Goal: Find specific page/section: Find specific page/section

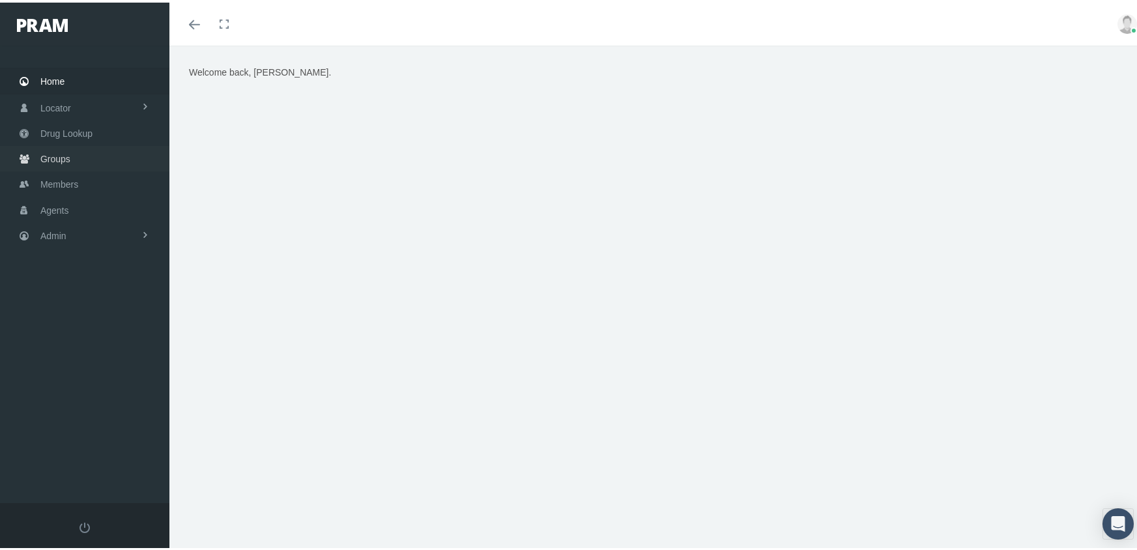
click at [50, 150] on span "Groups" at bounding box center [55, 156] width 30 height 25
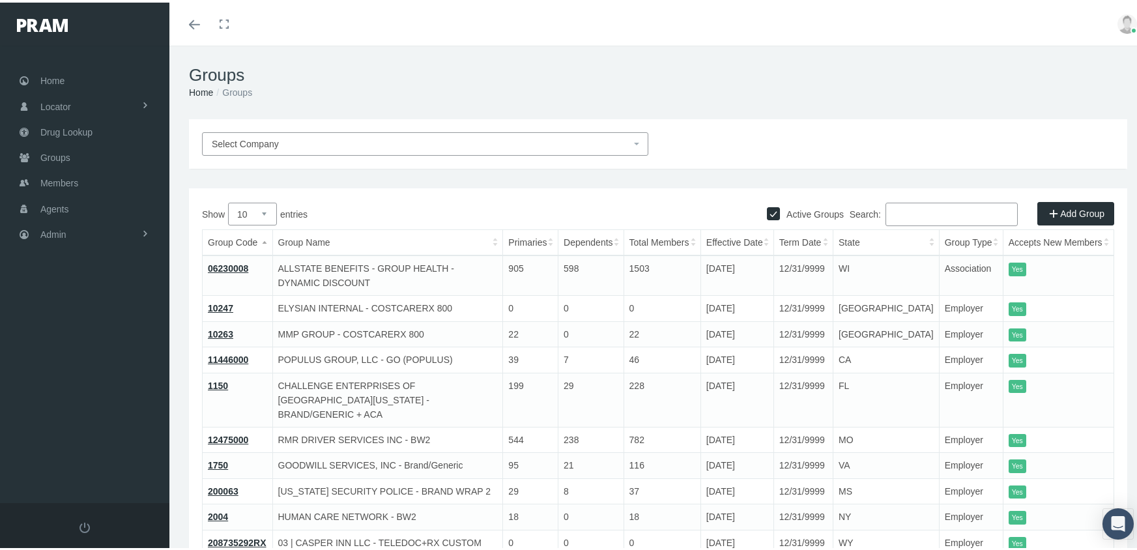
click at [951, 207] on input "Search:" at bounding box center [952, 211] width 132 height 23
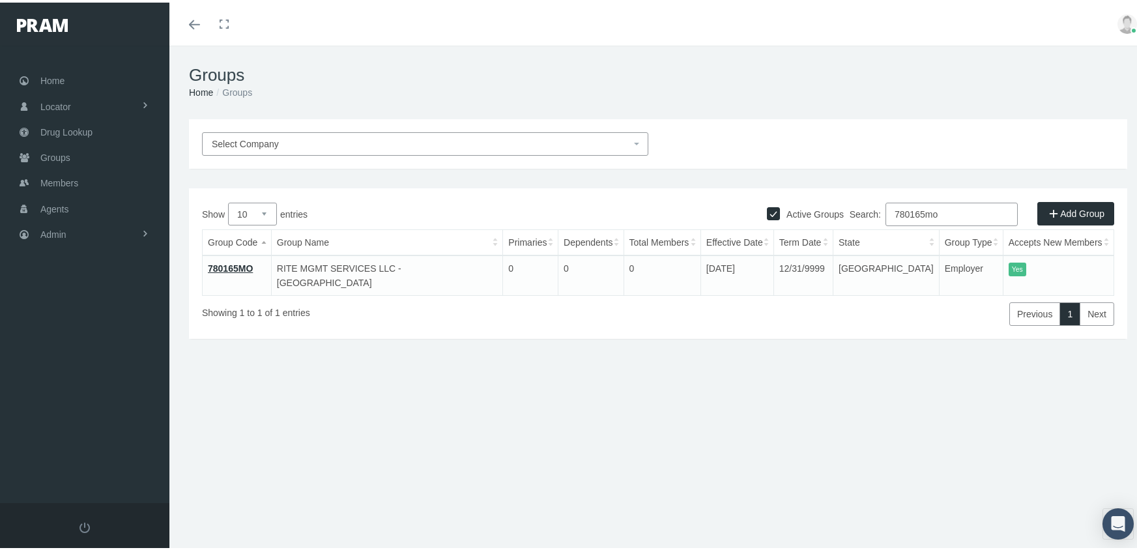
type input "780165mo"
click at [226, 266] on link "780165MO" at bounding box center [230, 266] width 45 height 10
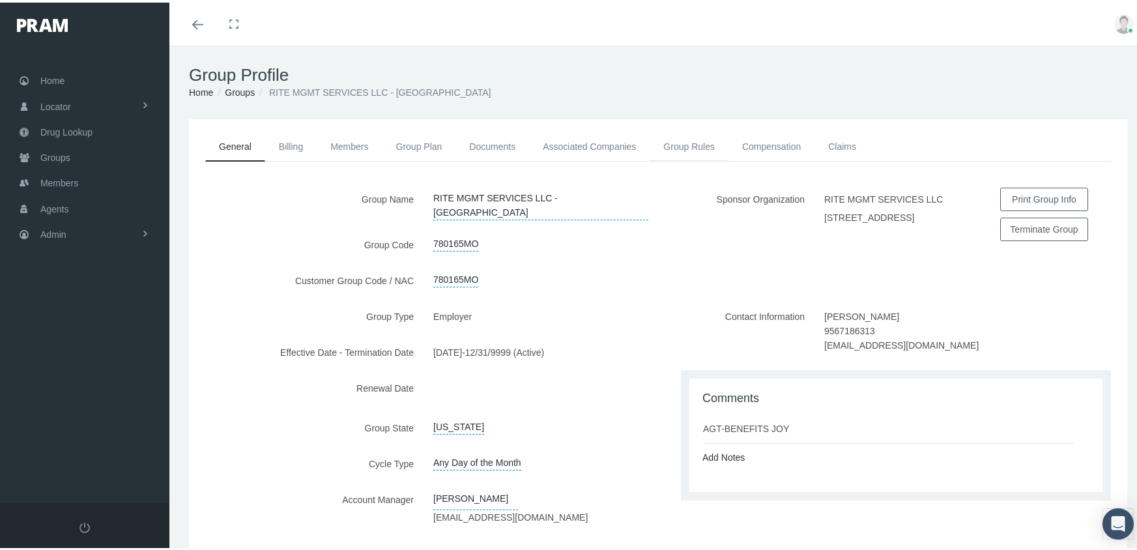
click at [676, 147] on link "Group Rules" at bounding box center [689, 144] width 79 height 29
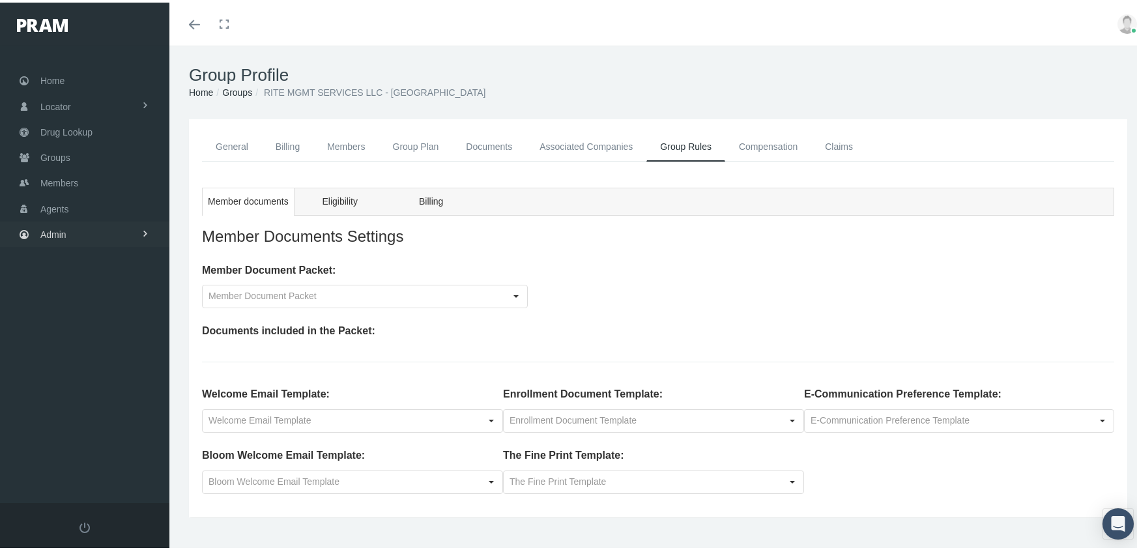
click at [55, 224] on span "Admin" at bounding box center [53, 232] width 26 height 25
click at [98, 441] on span "Eligibility File Uploads" at bounding box center [97, 451] width 89 height 22
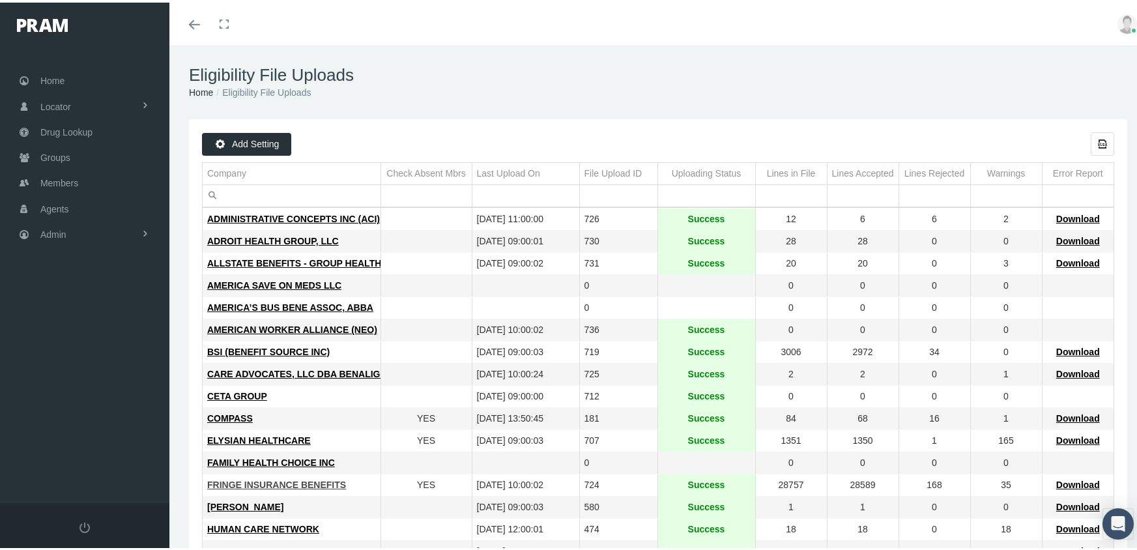
click at [259, 485] on span "FRINGE INSURANCE BENEFITS" at bounding box center [276, 482] width 139 height 10
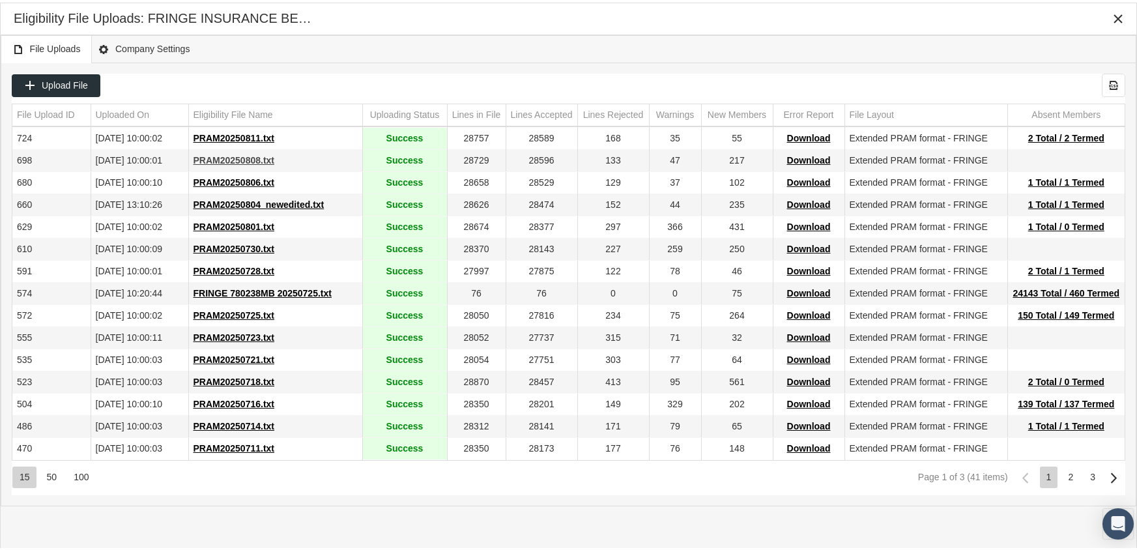
click at [245, 158] on span "PRAM20250808.txt" at bounding box center [234, 157] width 81 height 10
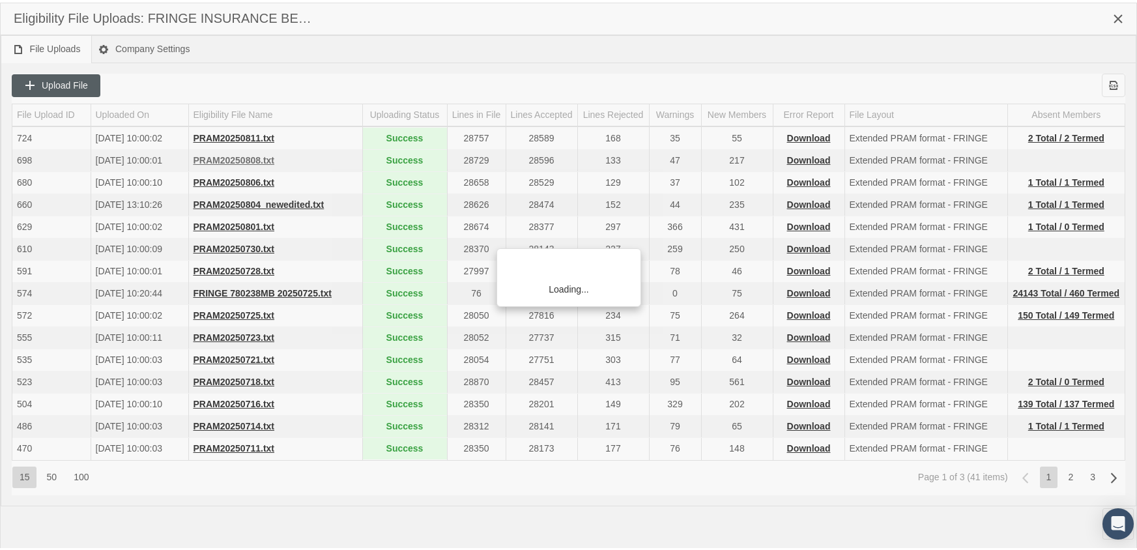
click at [245, 158] on div "Loading..." at bounding box center [568, 275] width 1137 height 550
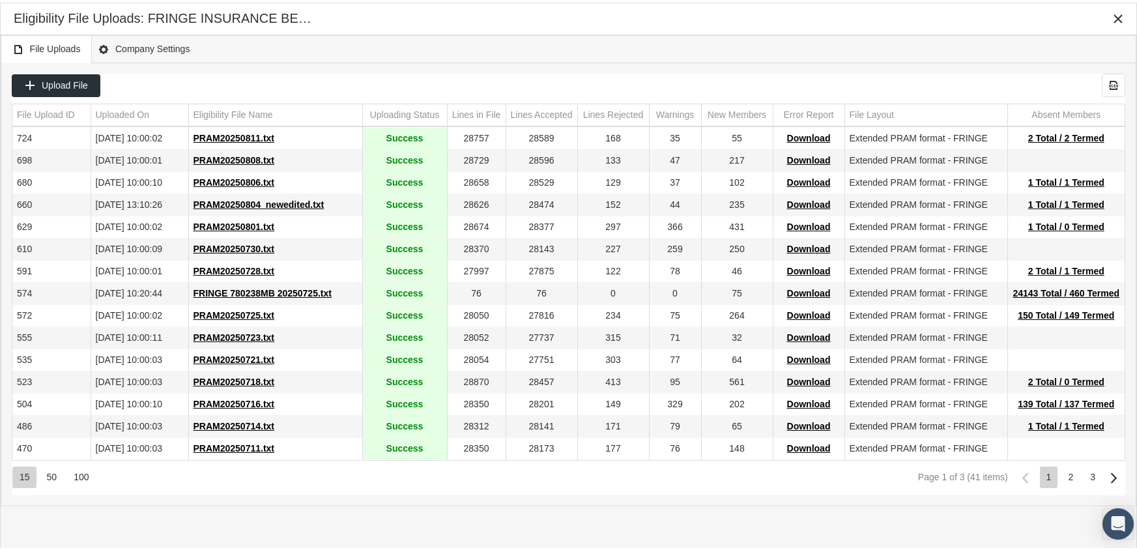
click at [801, 48] on div "File Uploads Company Settings" at bounding box center [569, 47] width 1136 height 28
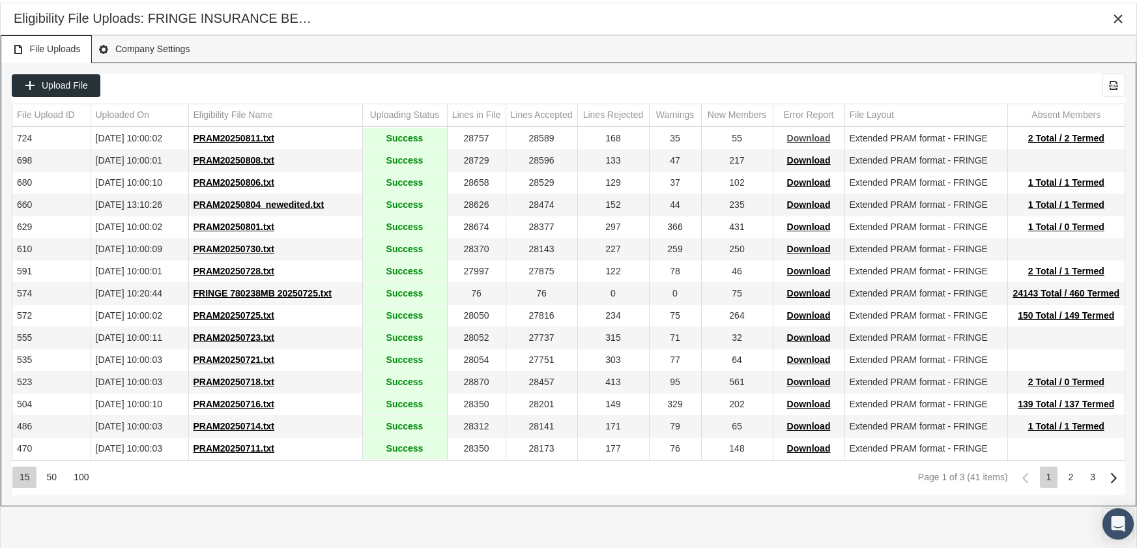
click at [806, 136] on span "Download" at bounding box center [809, 135] width 44 height 10
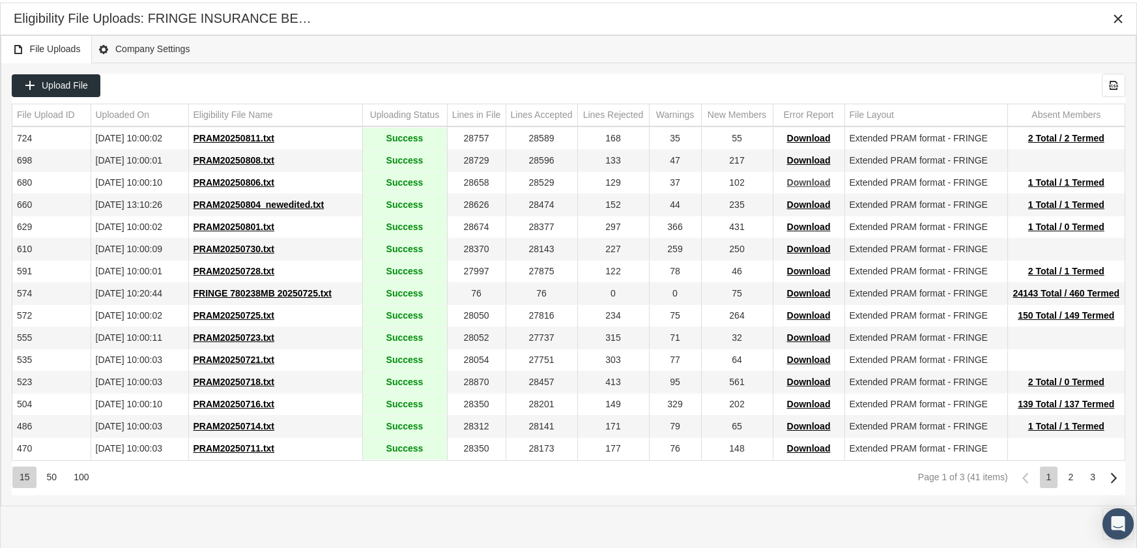
click at [809, 177] on span "Download" at bounding box center [809, 180] width 44 height 10
click at [670, 52] on div "File Uploads Company Settings" at bounding box center [569, 47] width 1136 height 28
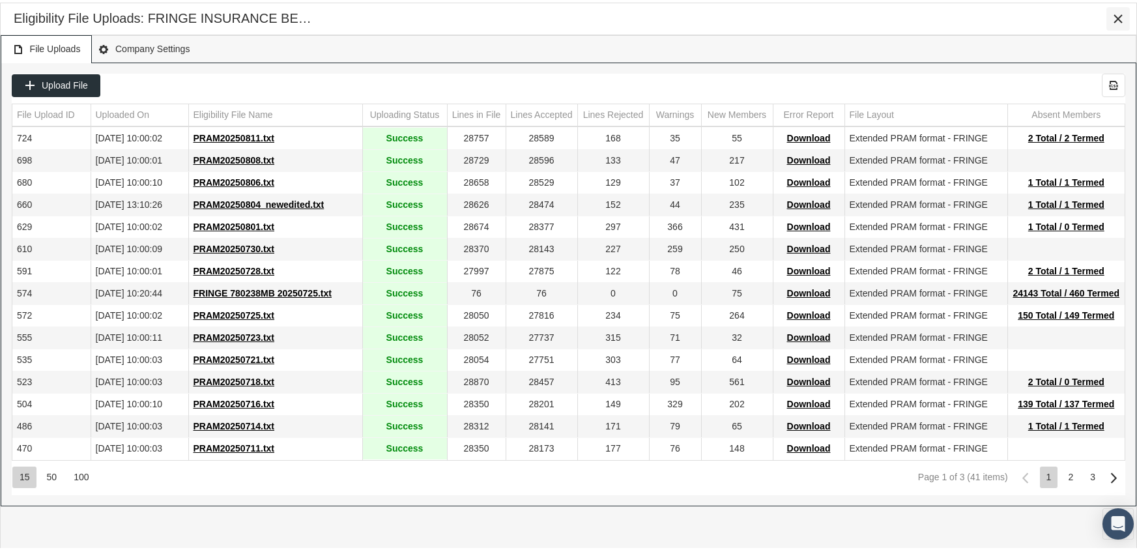
click at [1124, 14] on div "Close" at bounding box center [1118, 16] width 22 height 22
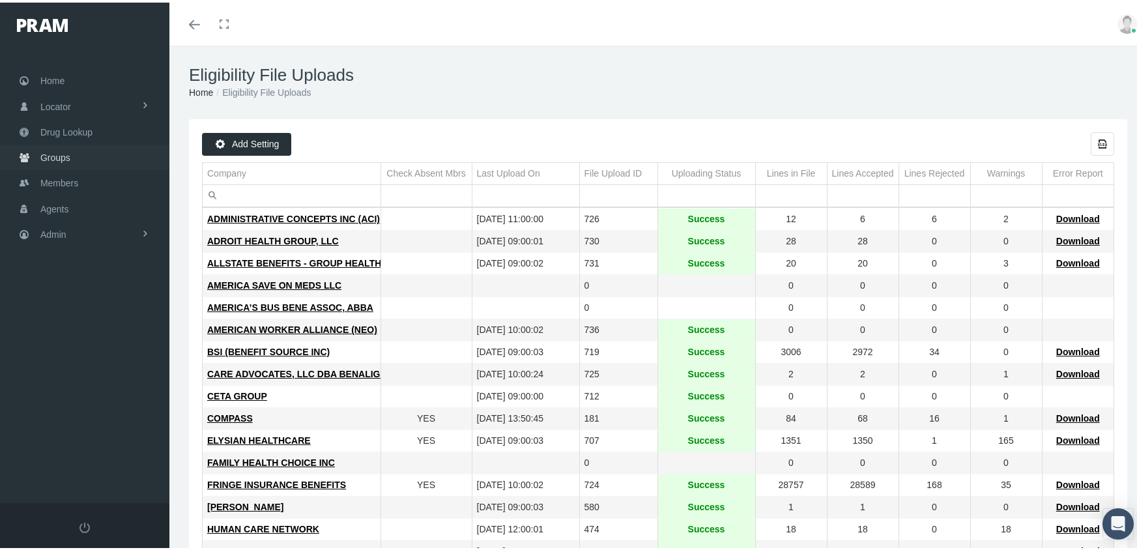
click at [60, 153] on span "Groups" at bounding box center [55, 155] width 30 height 25
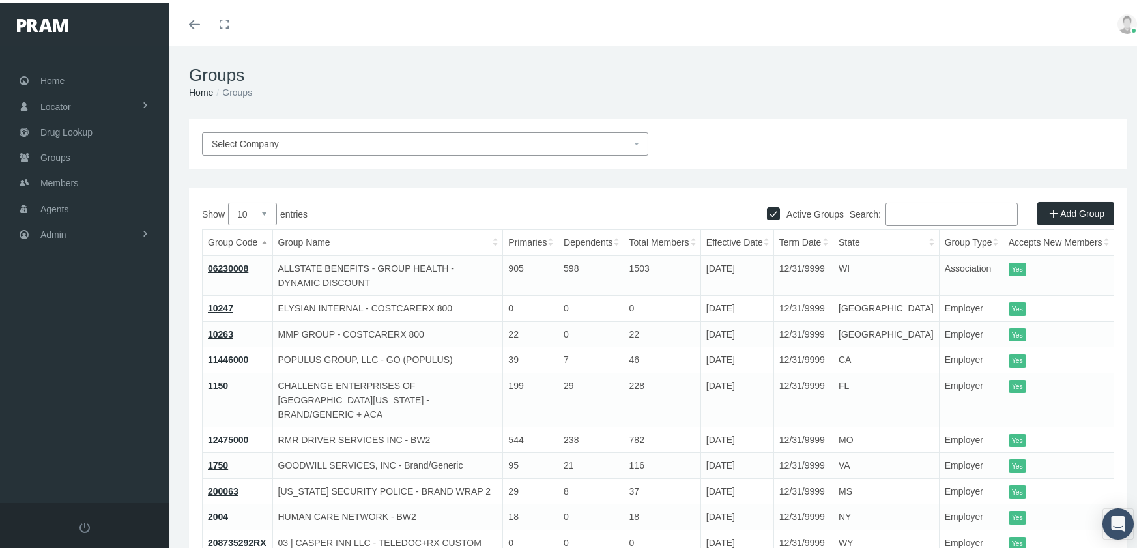
click at [897, 205] on input "Search:" at bounding box center [952, 211] width 132 height 23
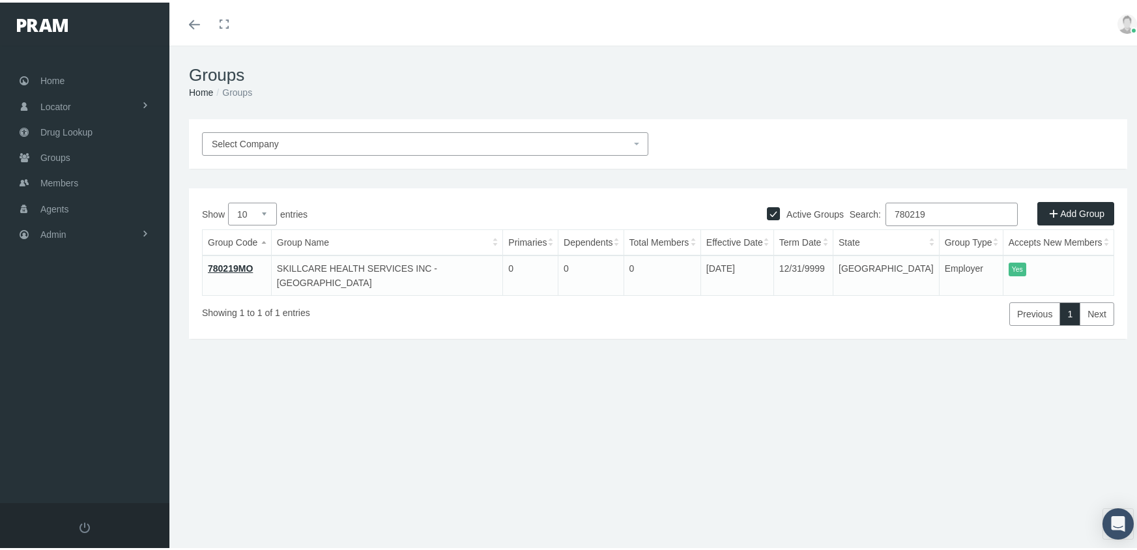
drag, startPoint x: 931, startPoint y: 214, endPoint x: 795, endPoint y: 232, distance: 137.4
click at [795, 231] on div "Show 10 25 50 100 entries Search: 780219 Group Code Group Name Primaries Depend…" at bounding box center [658, 261] width 912 height 123
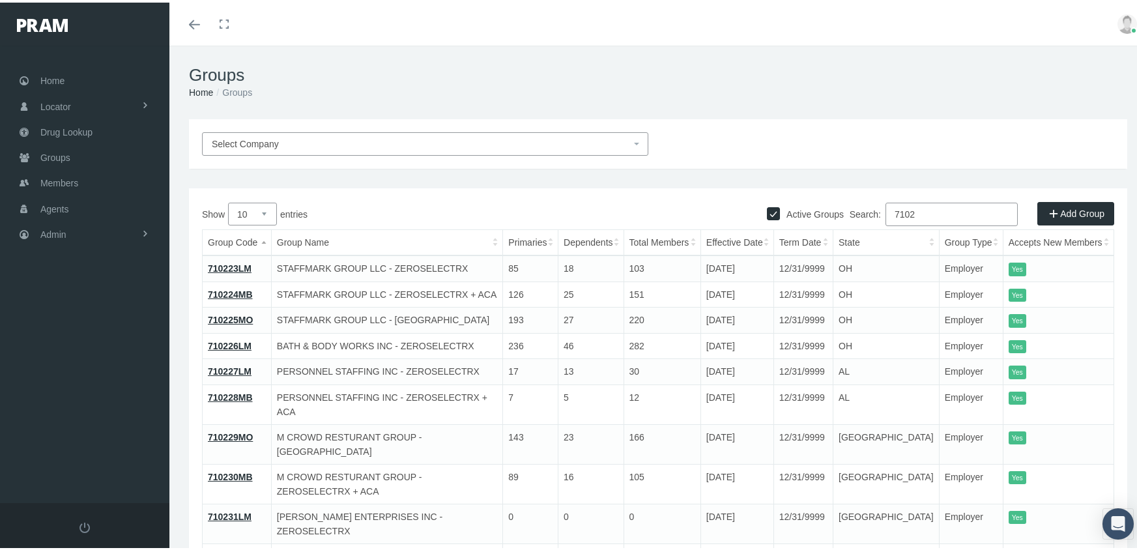
type input "7102"
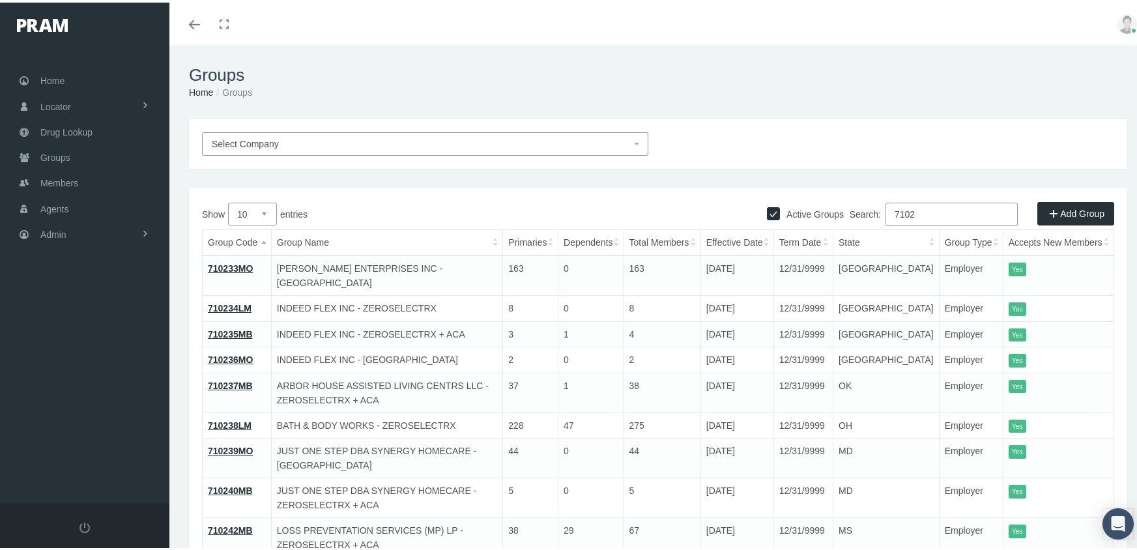
scroll to position [19, 0]
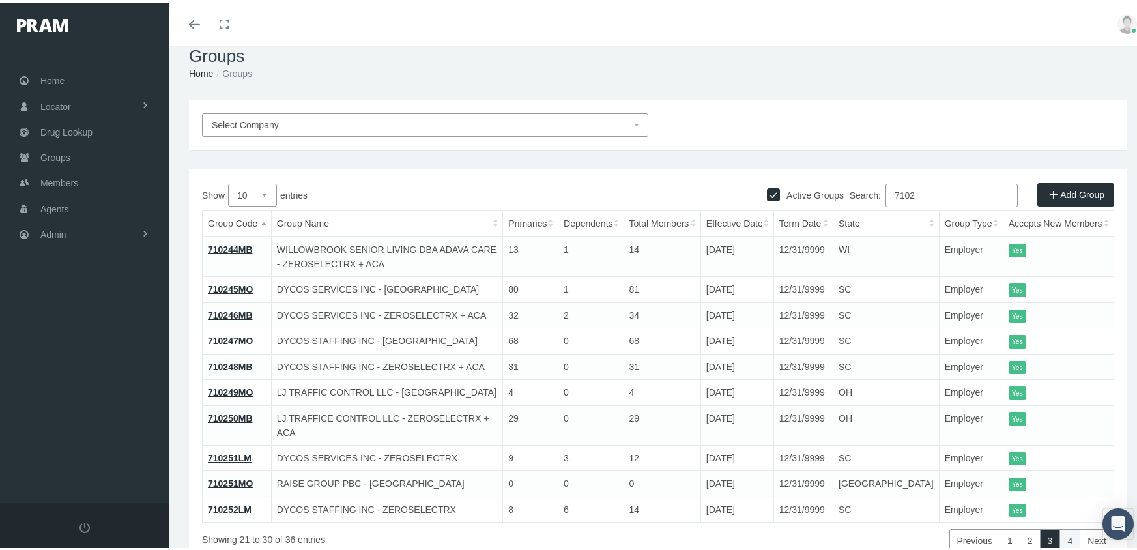
click at [1060, 526] on link "4" at bounding box center [1070, 537] width 21 height 23
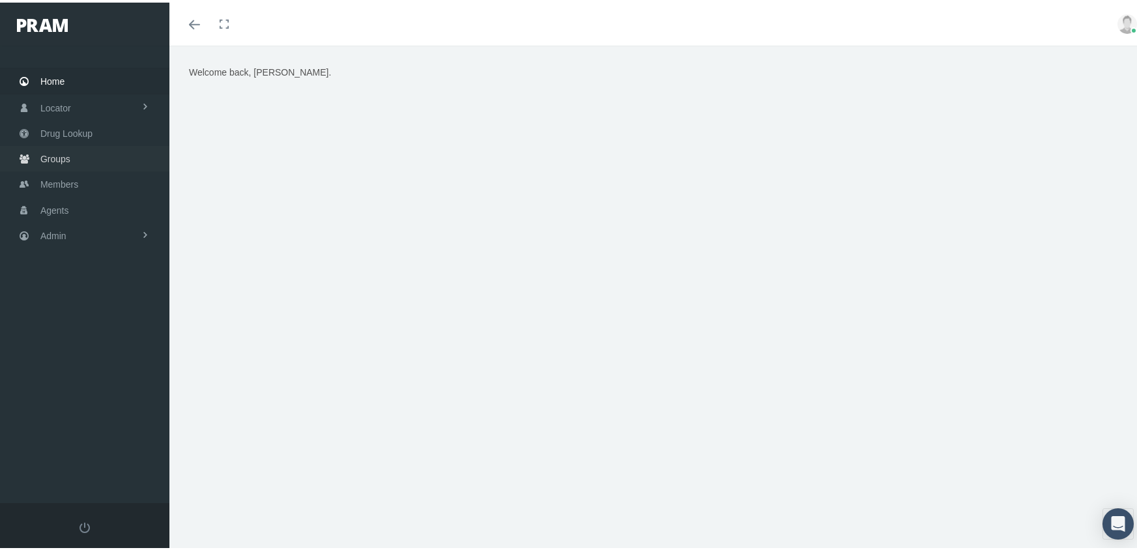
click at [58, 146] on span "Groups" at bounding box center [55, 156] width 30 height 25
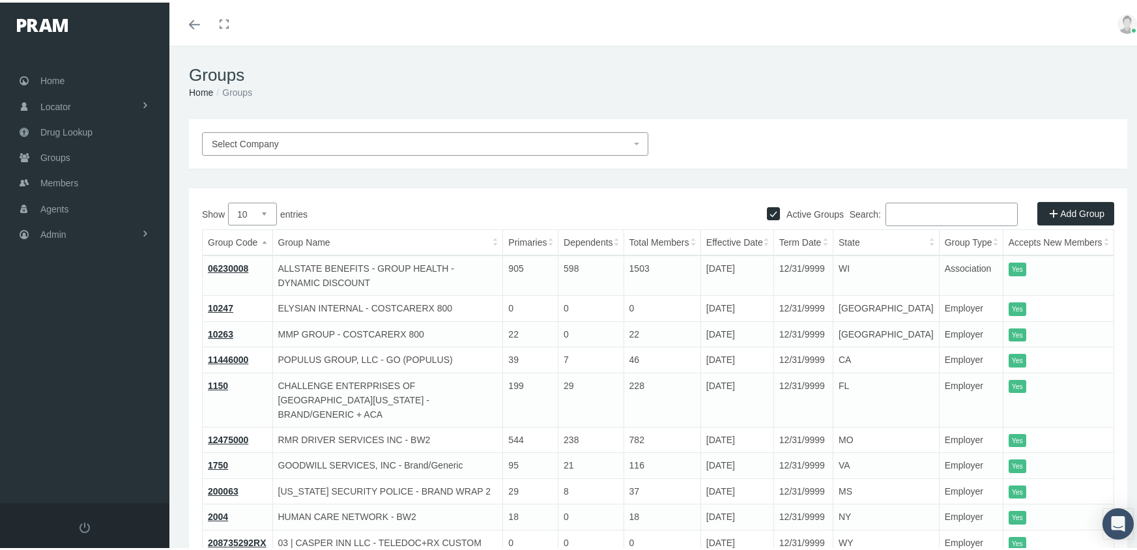
click at [927, 212] on input "Search:" at bounding box center [952, 211] width 132 height 23
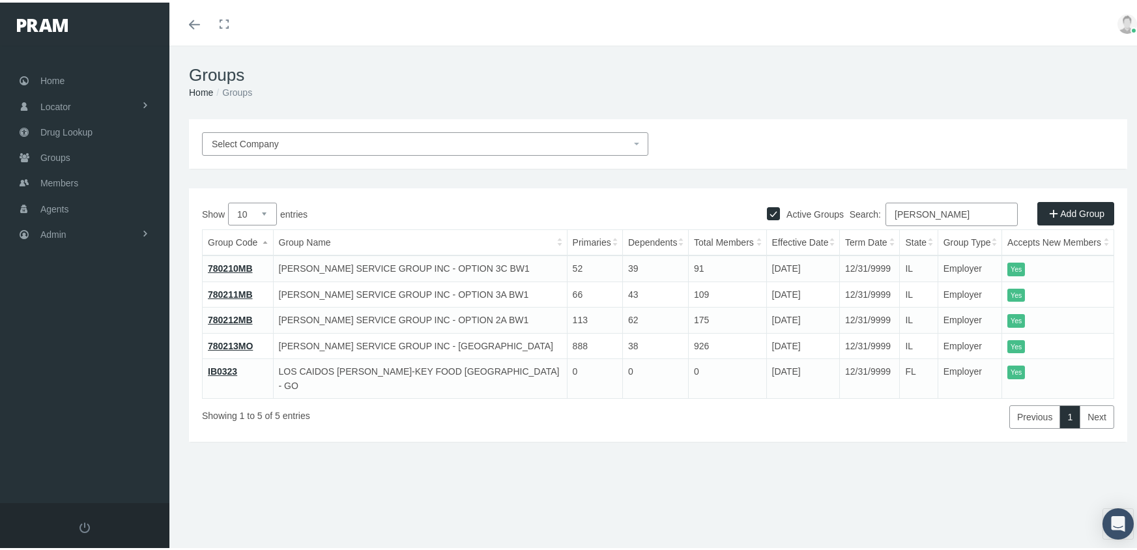
type input "johnson"
click at [227, 263] on link "780210MB" at bounding box center [230, 266] width 45 height 10
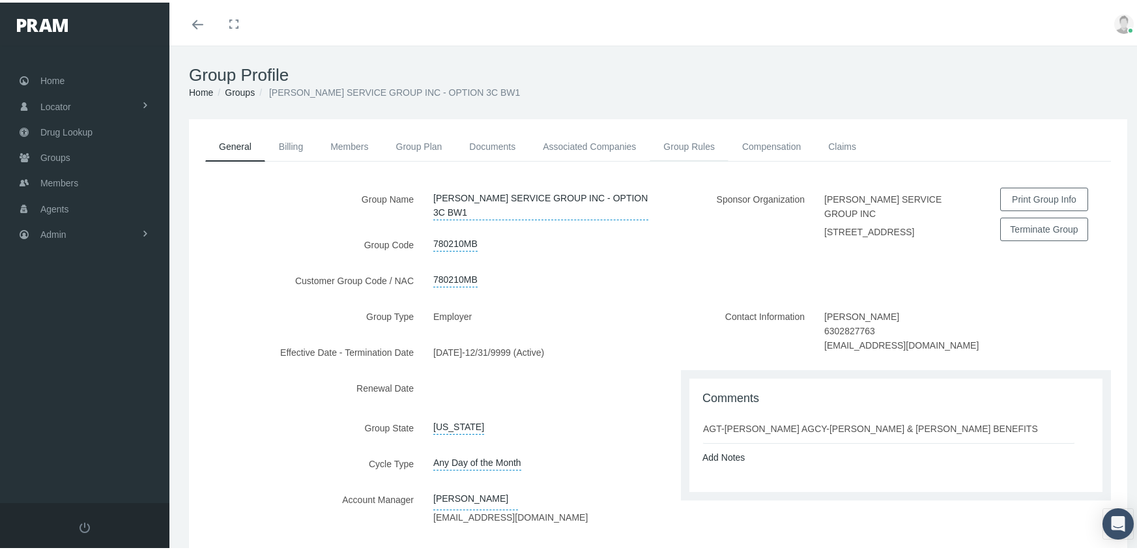
click at [671, 137] on link "Group Rules" at bounding box center [689, 144] width 79 height 29
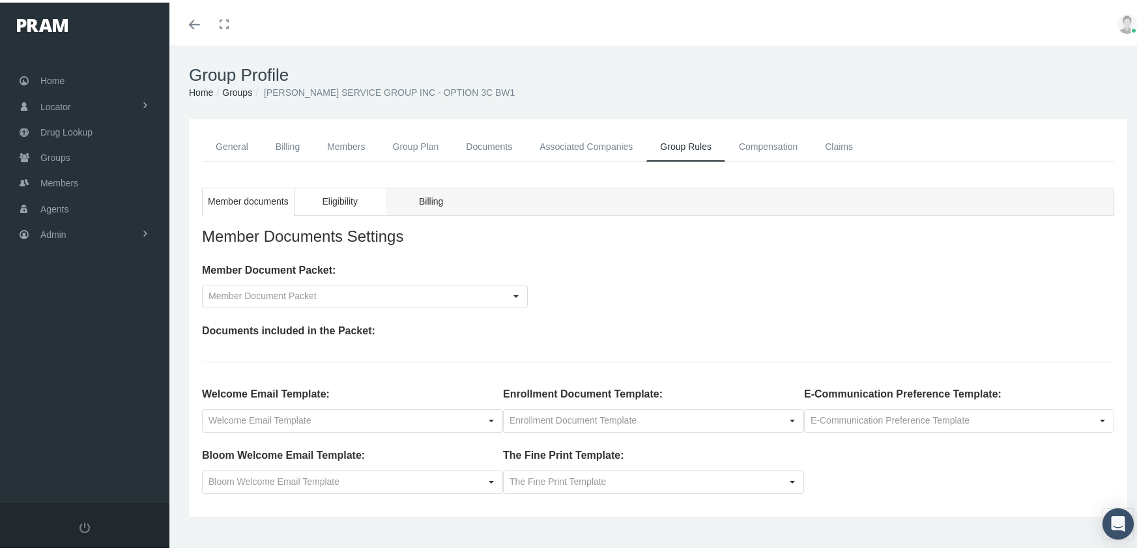
click at [352, 195] on span "Eligibility" at bounding box center [339, 199] width 35 height 16
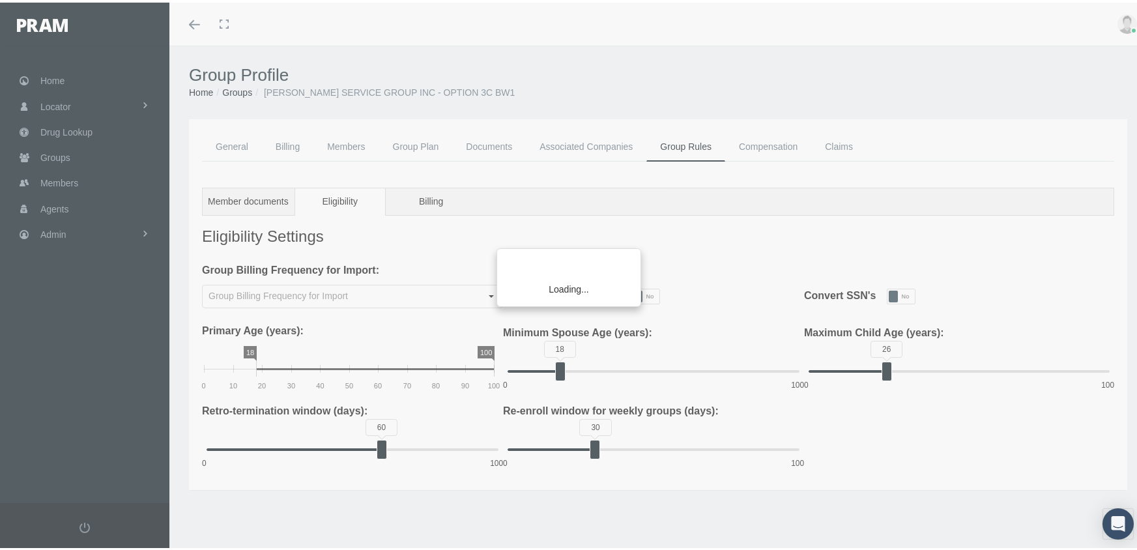
type input "Weekly"
